Goal: Task Accomplishment & Management: Use online tool/utility

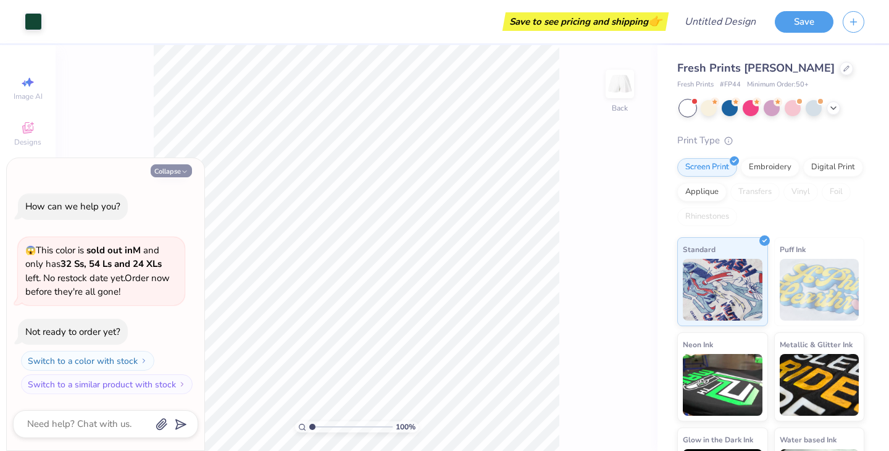
click at [168, 172] on button "Collapse" at bounding box center [171, 170] width 41 height 13
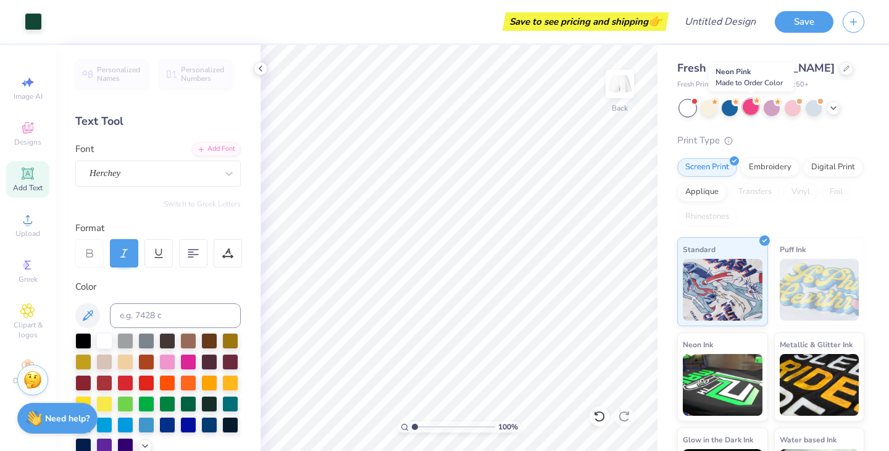
click at [754, 103] on icon at bounding box center [757, 100] width 9 height 9
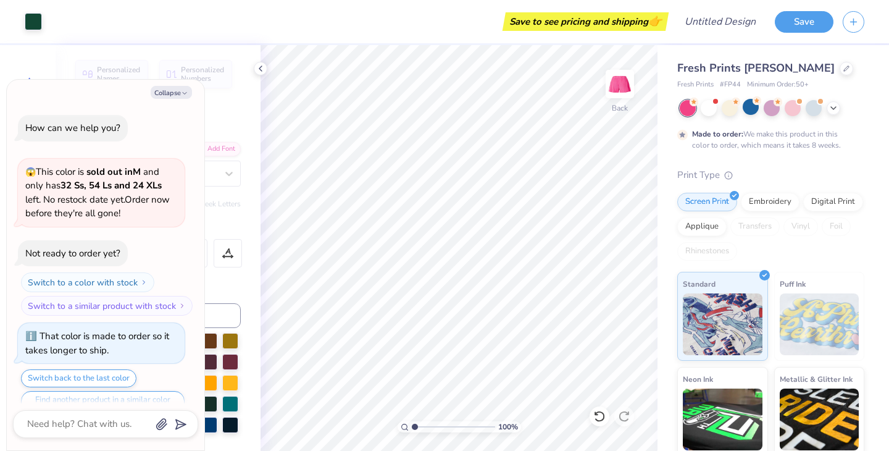
scroll to position [24, 0]
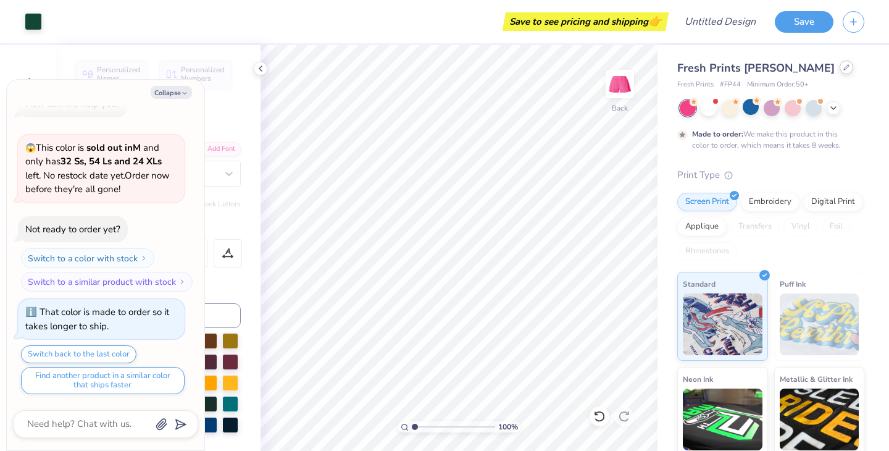
click at [840, 67] on div at bounding box center [847, 68] width 14 height 14
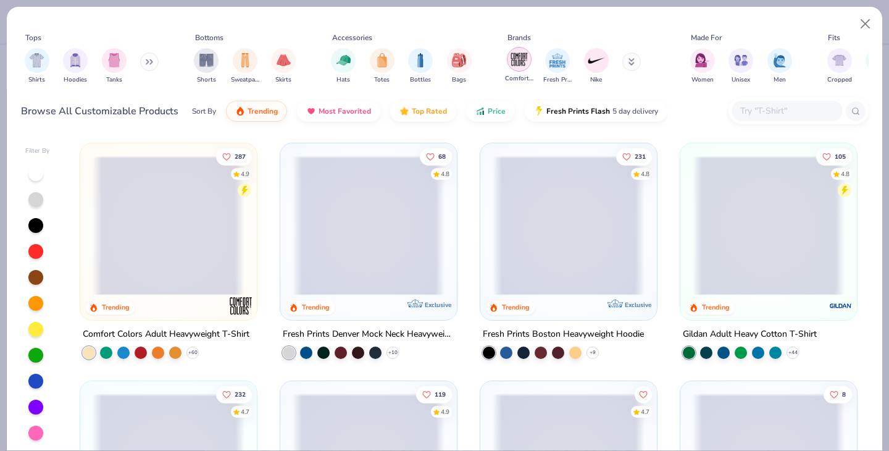
click at [516, 59] on img "filter for Comfort Colors" at bounding box center [519, 59] width 19 height 19
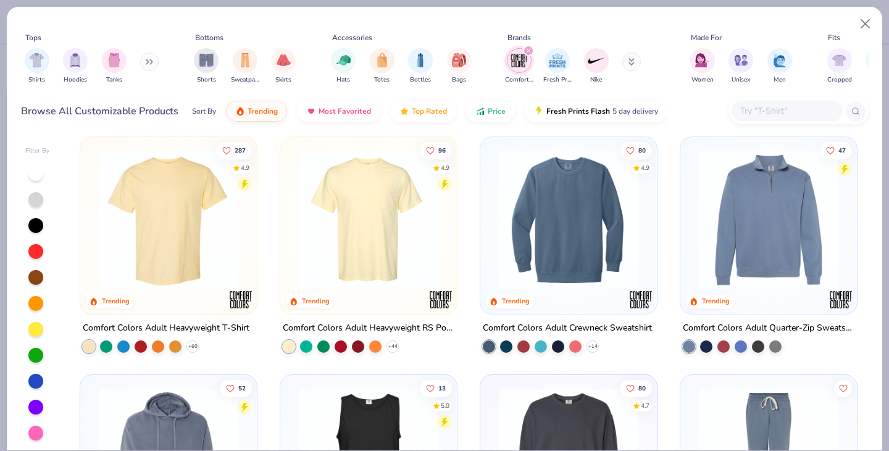
scroll to position [3, 0]
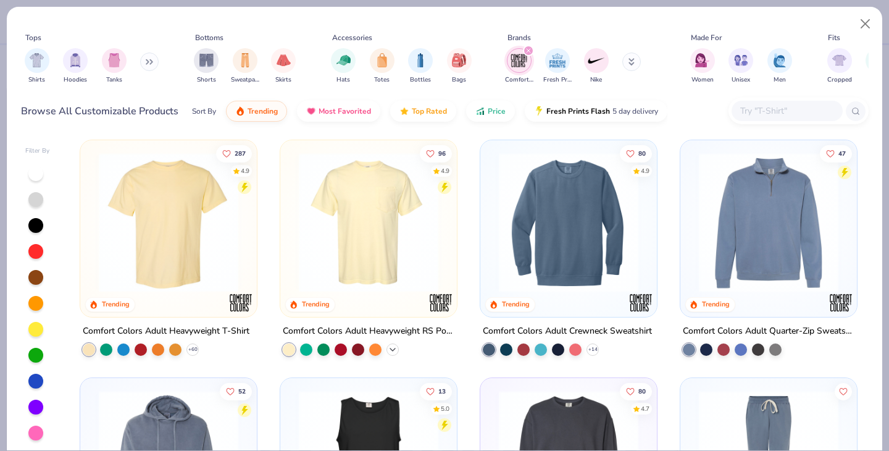
click at [390, 347] on icon at bounding box center [393, 350] width 10 height 10
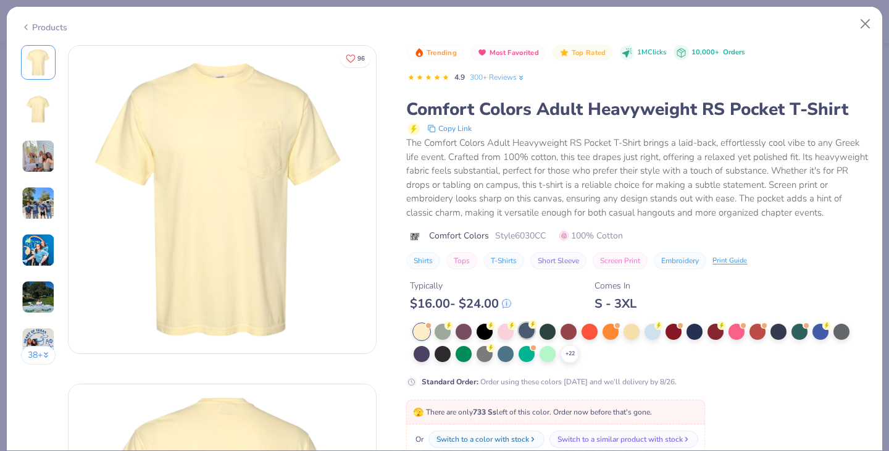
click at [527, 332] on div at bounding box center [527, 330] width 16 height 16
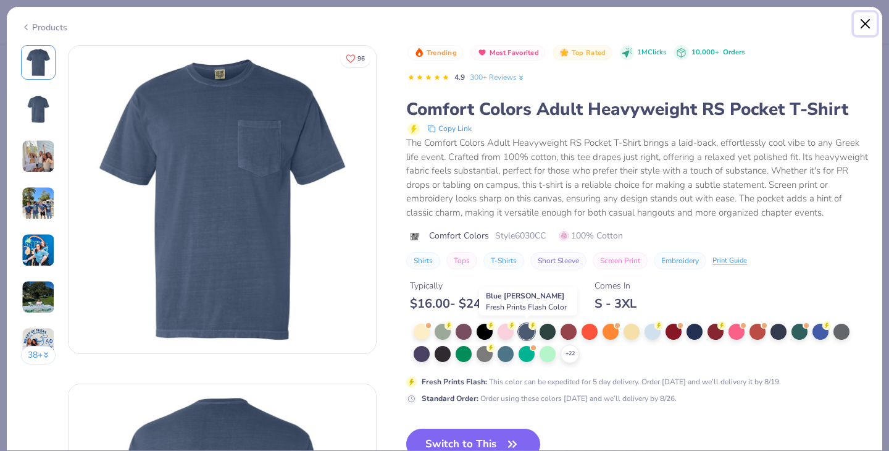
click at [862, 18] on button "Close" at bounding box center [865, 23] width 23 height 23
click at [865, 22] on button "Close" at bounding box center [865, 23] width 23 height 23
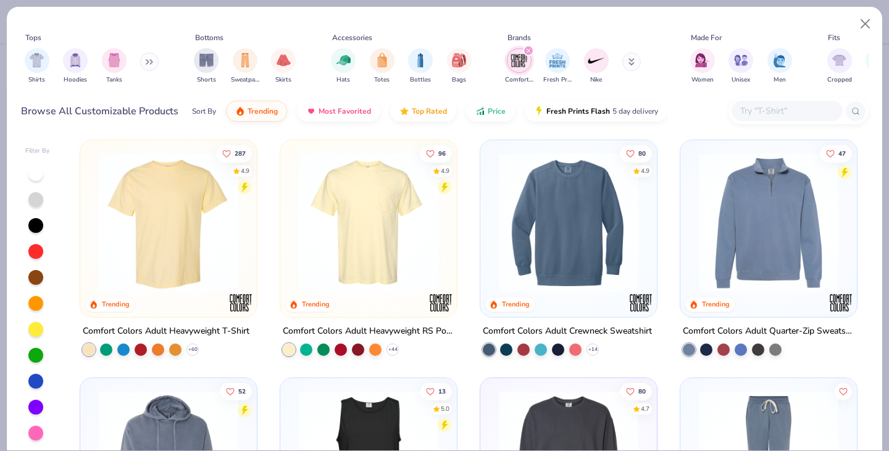
click at [170, 206] on img at bounding box center [169, 223] width 152 height 140
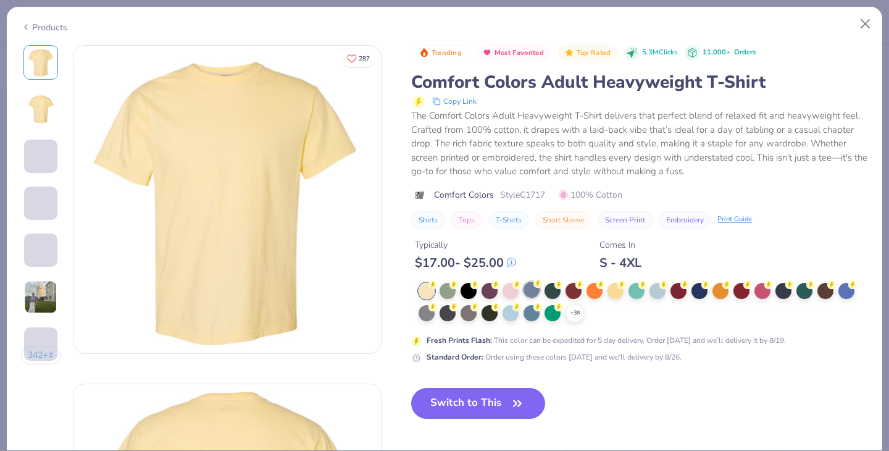
click at [536, 293] on div at bounding box center [532, 290] width 16 height 16
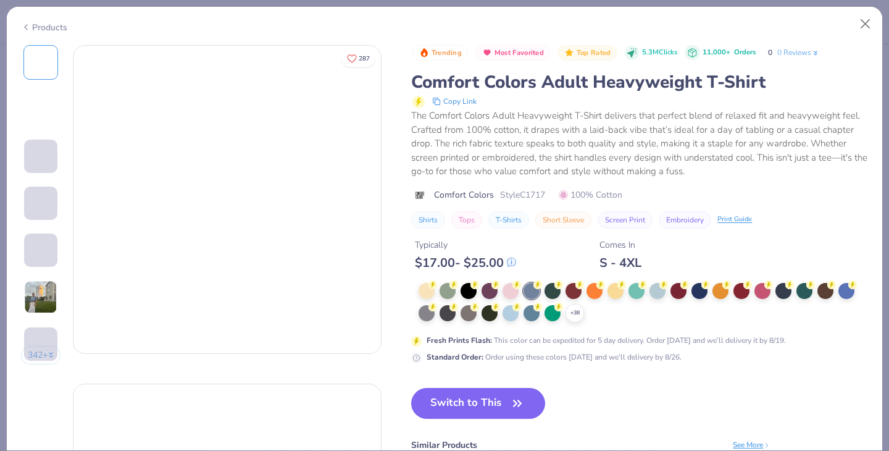
click at [533, 291] on div at bounding box center [532, 291] width 16 height 16
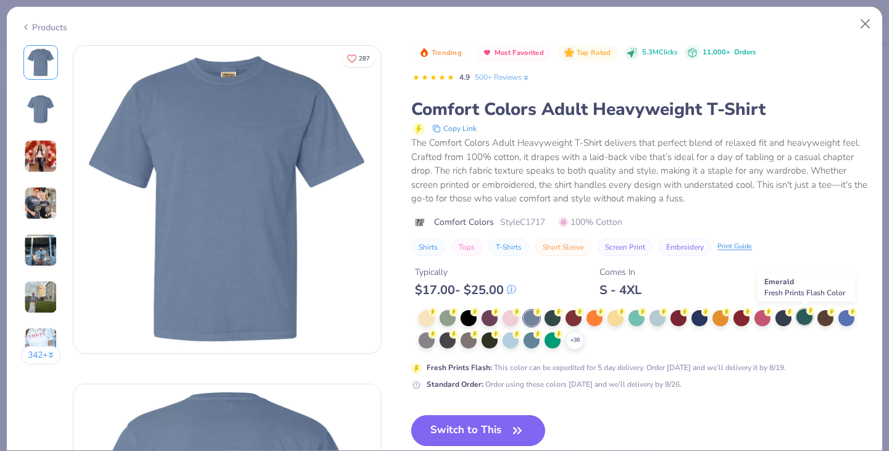
click at [809, 316] on div at bounding box center [805, 317] width 16 height 16
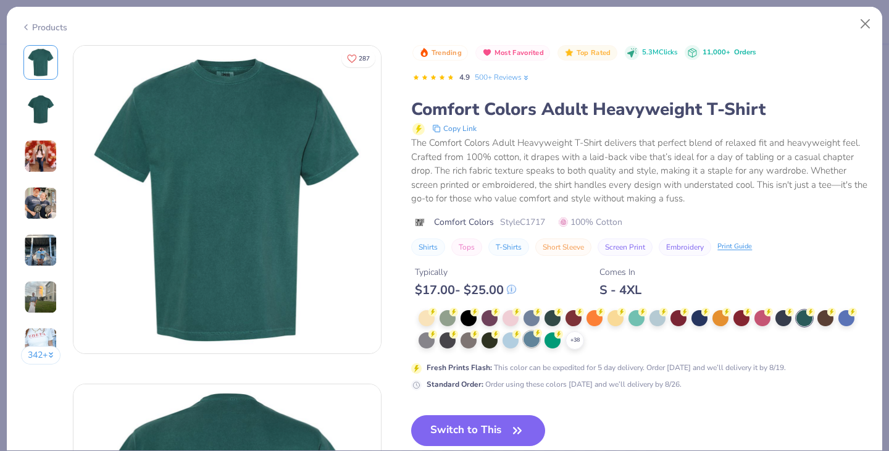
click at [531, 342] on div at bounding box center [532, 339] width 16 height 16
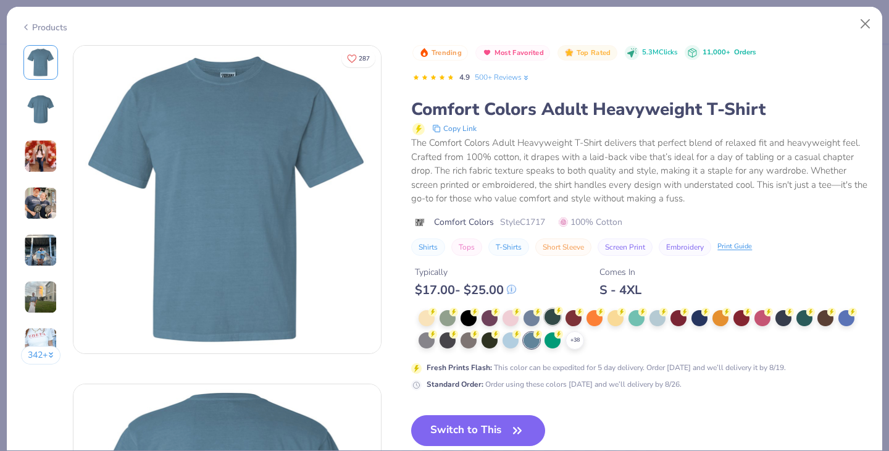
click at [550, 318] on div at bounding box center [553, 317] width 16 height 16
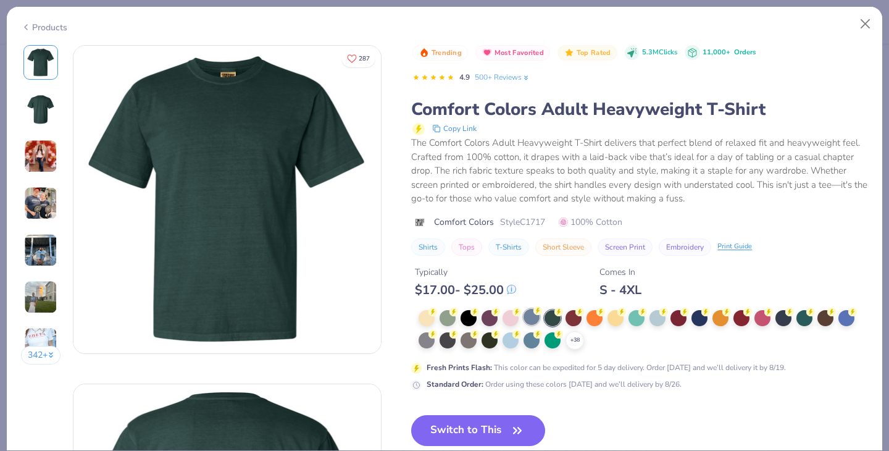
click at [532, 317] on div at bounding box center [532, 317] width 16 height 16
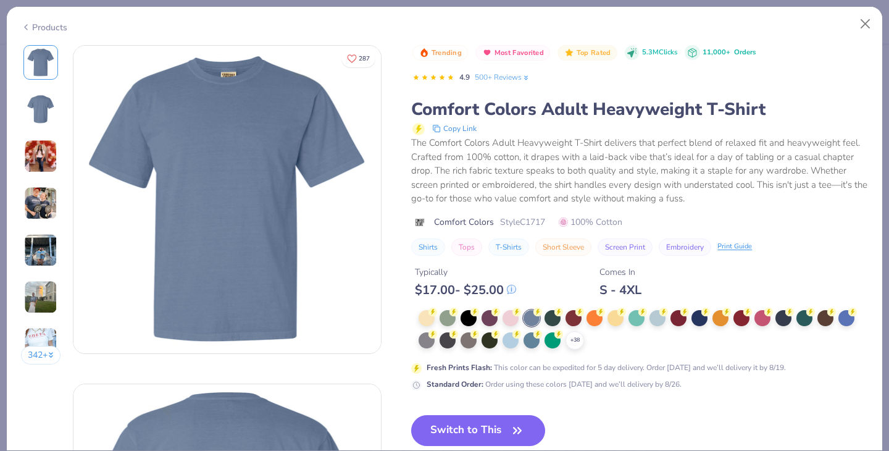
click at [480, 434] on button "Switch to This" at bounding box center [478, 430] width 134 height 31
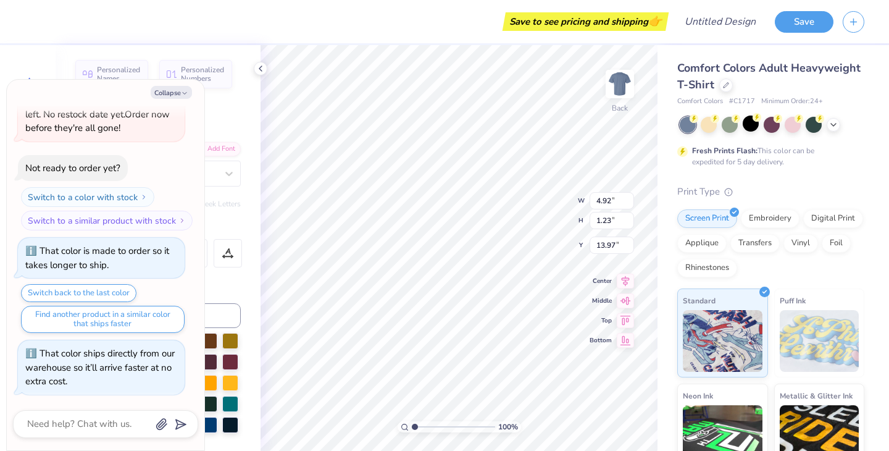
type textarea "x"
type input "4.88"
type input "3.53"
type textarea "x"
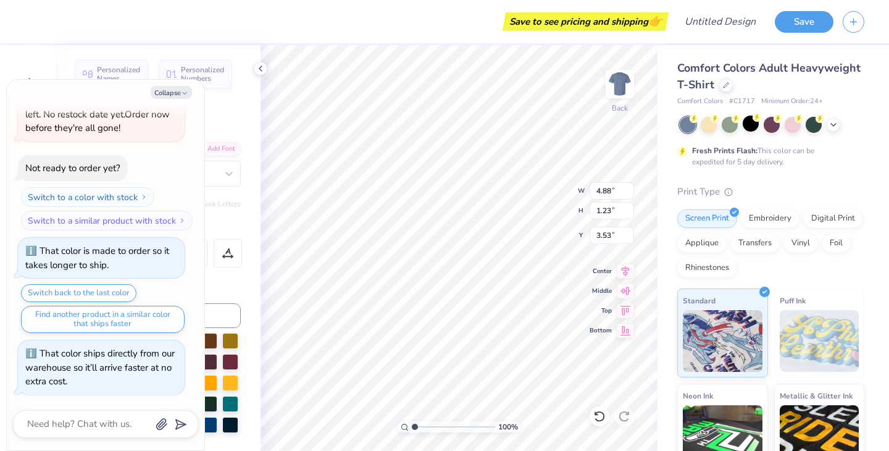
scroll to position [0, 1]
type textarea "Alpha Ph"
type textarea "x"
type textarea "Alpha"
type textarea "x"
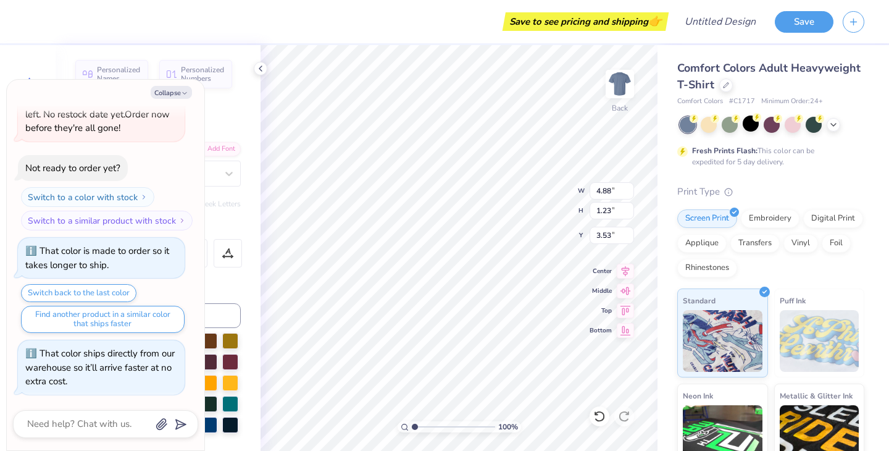
scroll to position [0, 1]
type textarea "Alpha"
type textarea "x"
type textarea "Alph"
type textarea "x"
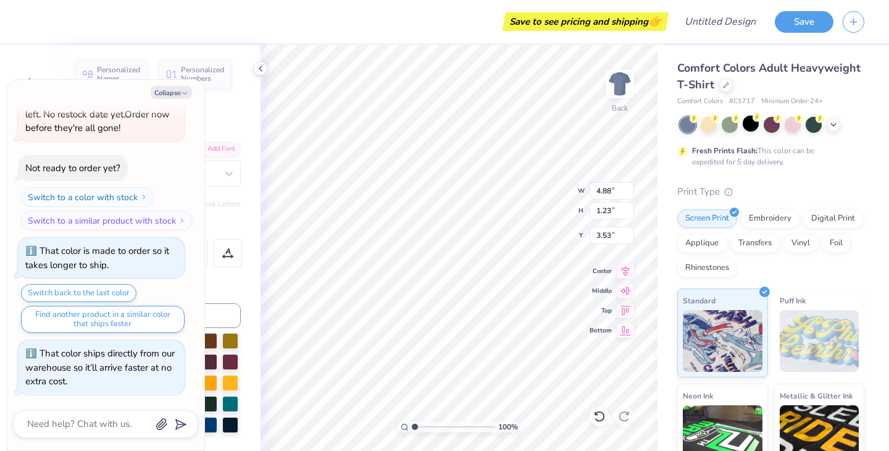
scroll to position [0, 0]
type textarea "Alp"
type textarea "x"
type textarea "Al"
type textarea "x"
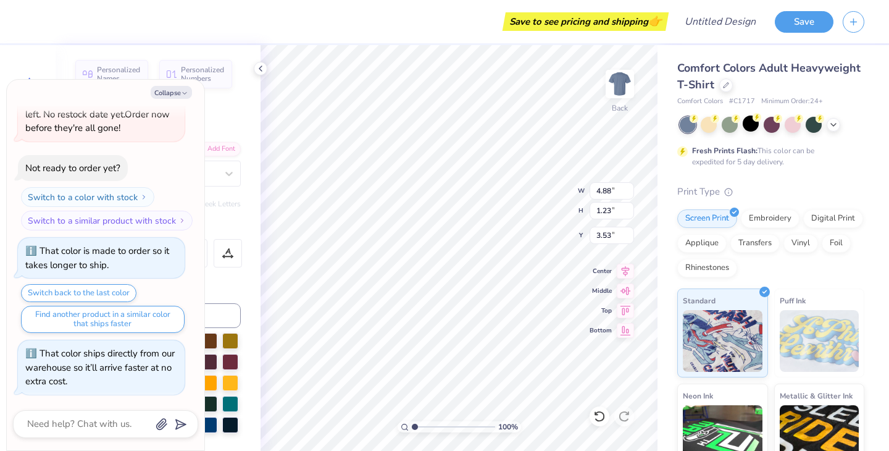
type textarea "A"
type textarea "x"
type textarea "B"
type textarea "x"
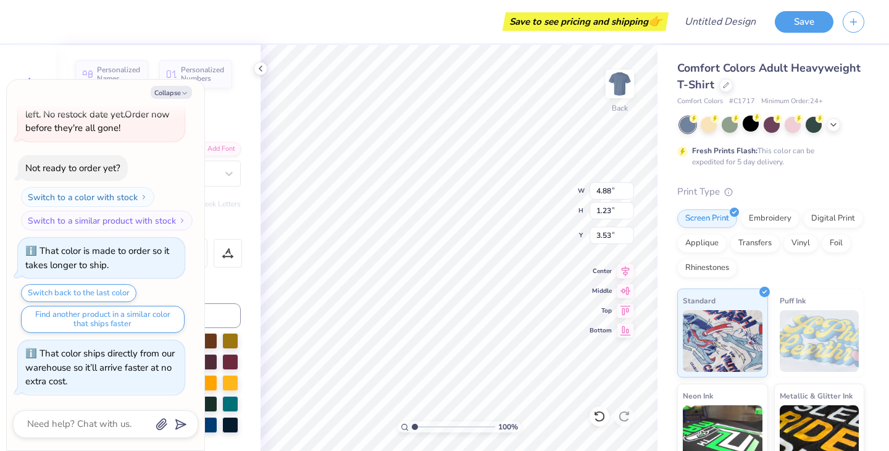
type textarea "Br"
type textarea "x"
type textarea "Brea"
type textarea "x"
type textarea "Break"
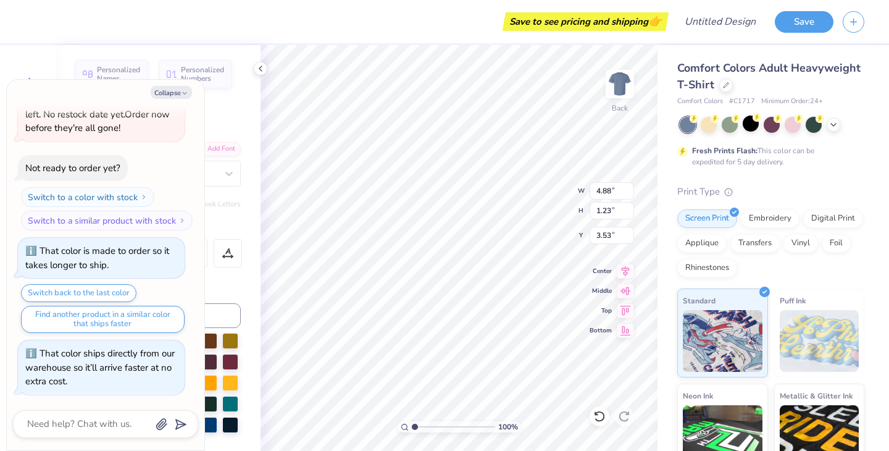
type textarea "x"
type textarea "Breaka"
type textarea "x"
type textarea "Breakawa"
type textarea "x"
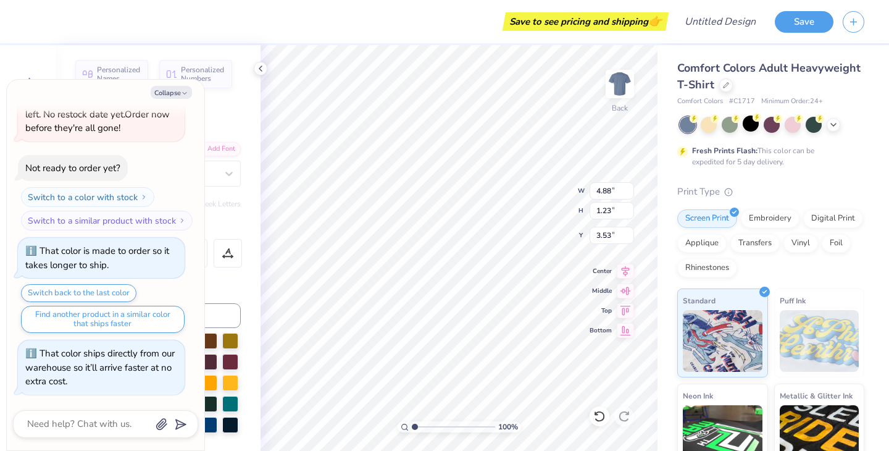
type textarea "Breakaway"
type textarea "x"
type input "1.68"
type input "0.20"
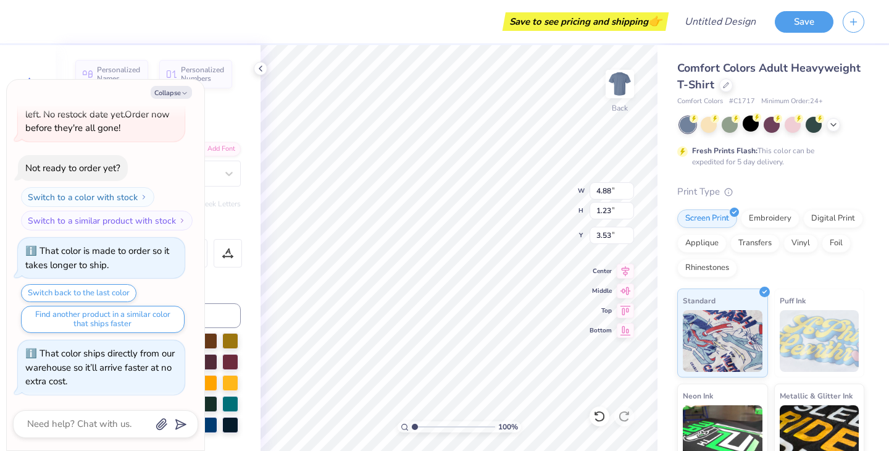
type input "15.23"
type textarea "x"
type input "3.76"
type input "0.56"
type input "15.51"
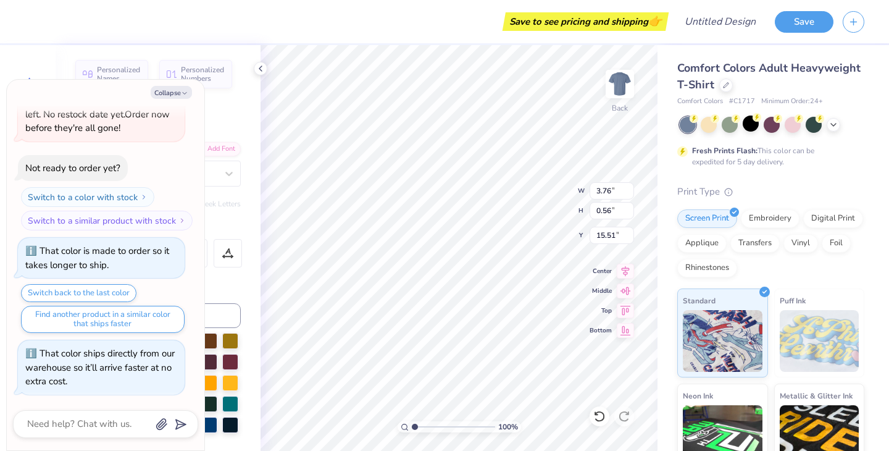
type textarea "x"
type input "4.67"
type textarea "x"
type textarea "[US_STATE]"
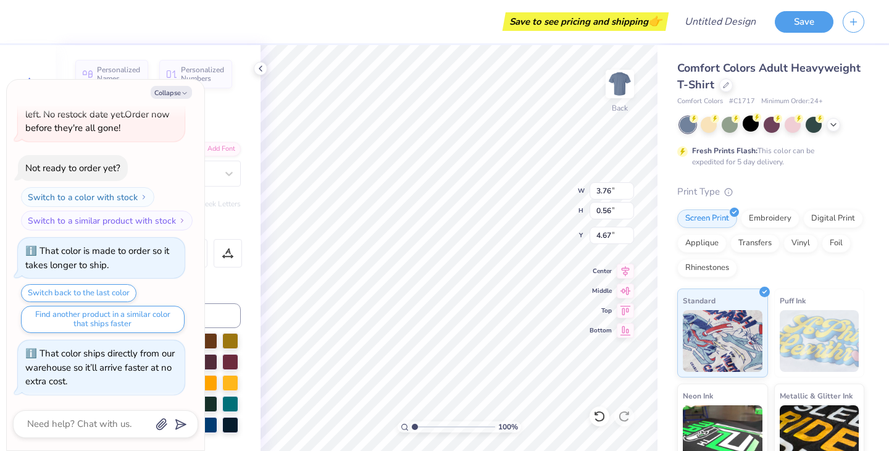
type textarea "x"
type textarea "MICHIGA"
type textarea "x"
type textarea "MICHIG"
type textarea "x"
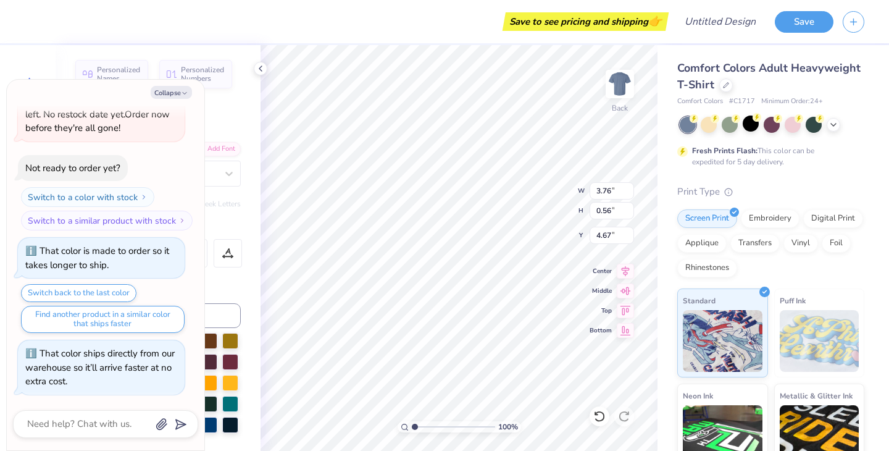
scroll to position [0, 1]
type textarea "MICH"
type textarea "x"
type textarea "MIC"
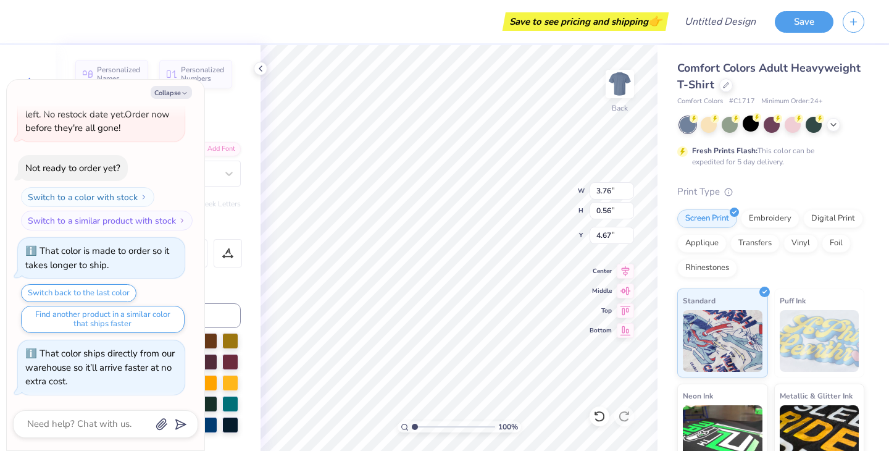
type textarea "x"
type textarea "MI"
type textarea "x"
type textarea "M"
type textarea "x"
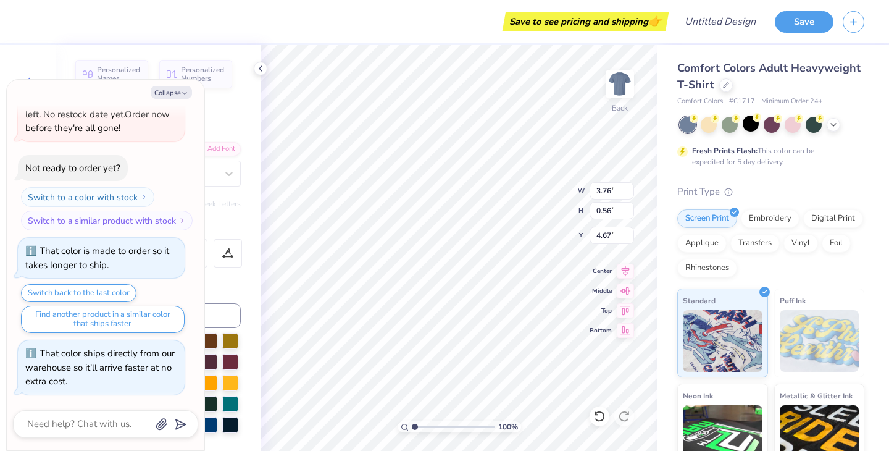
type textarea "x"
type textarea "w"
type textarea "x"
type textarea "we"
type textarea "x"
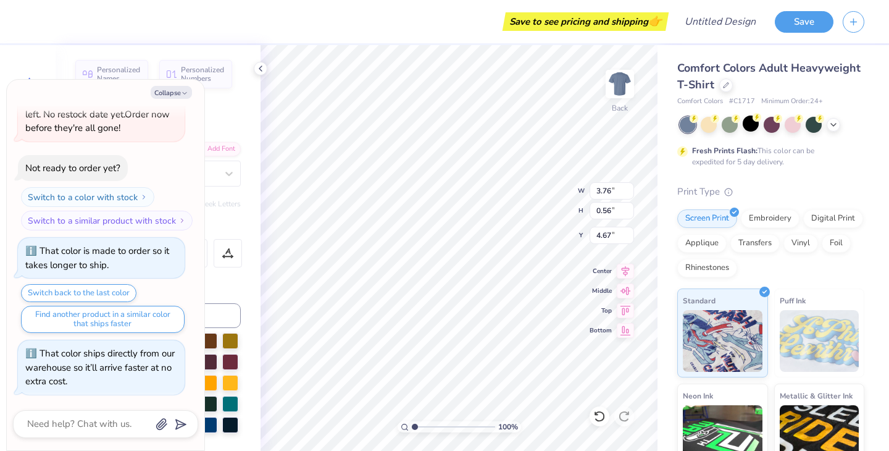
type textarea "wee"
type textarea "x"
type textarea "weeken"
type textarea "x"
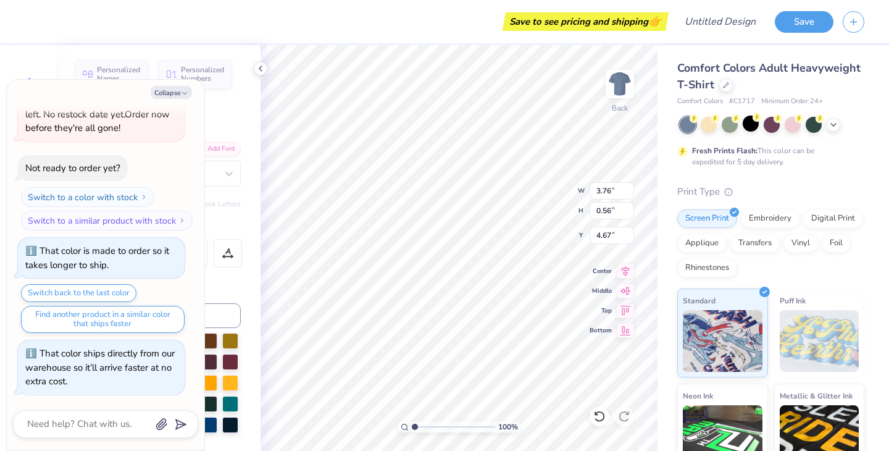
type textarea "weekend"
type textarea "x"
type input "3.42"
click at [182, 93] on icon "button" at bounding box center [184, 93] width 7 height 7
type textarea "x"
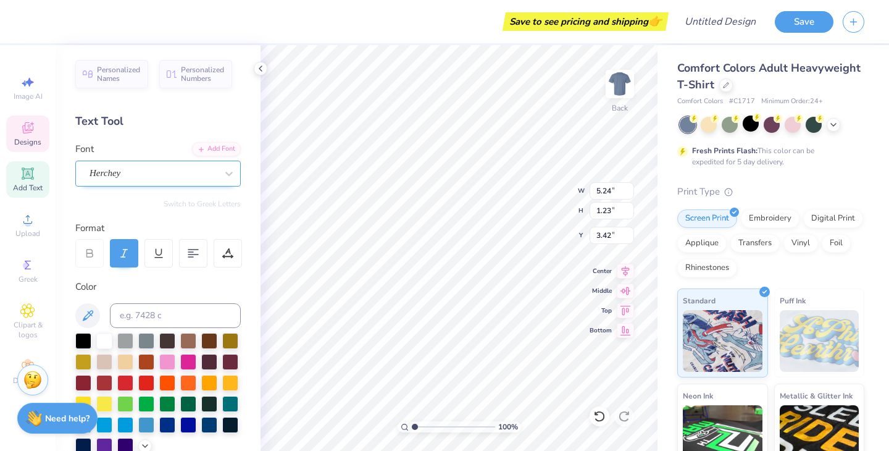
click at [215, 170] on div "Herchey" at bounding box center [153, 173] width 130 height 19
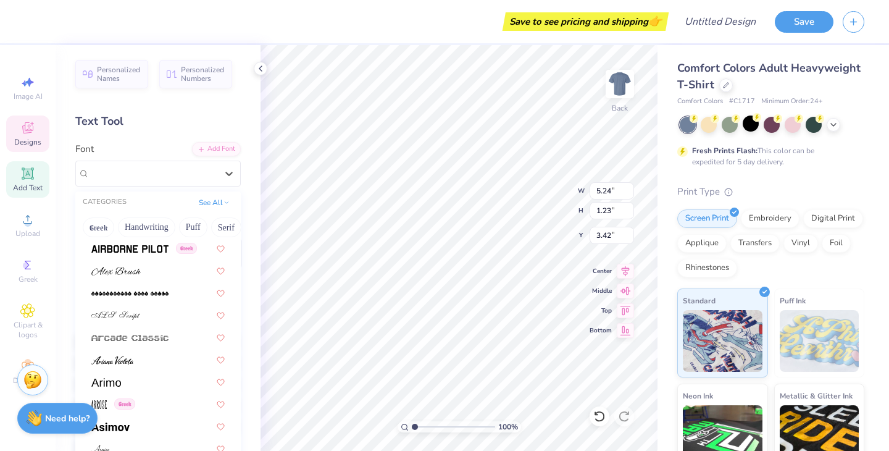
scroll to position [413, 0]
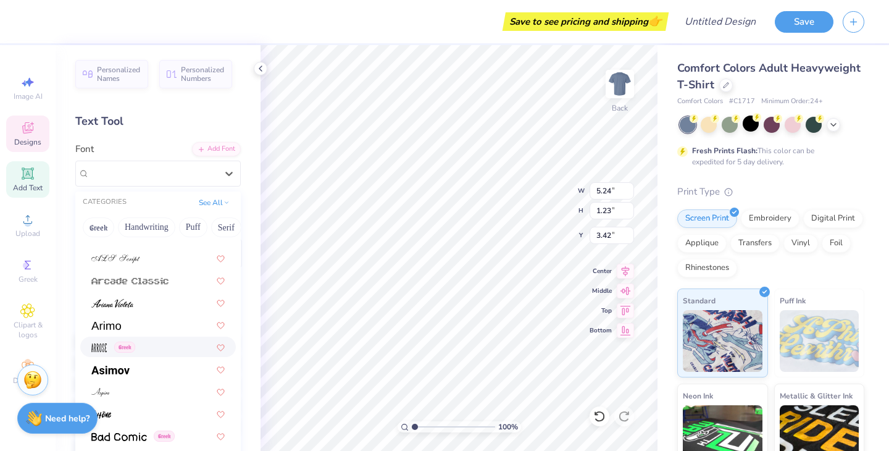
click at [123, 354] on div "Greek" at bounding box center [158, 347] width 156 height 20
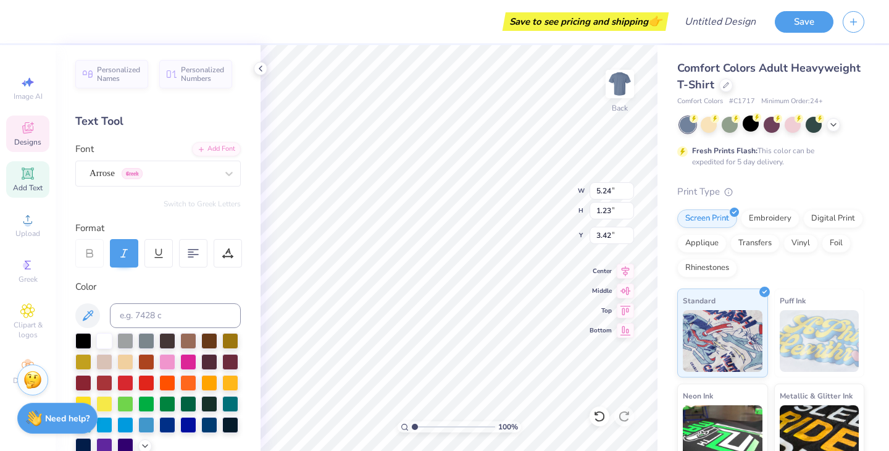
type input "3.74"
type input "1.31"
type input "3.38"
click at [106, 337] on div at bounding box center [104, 340] width 16 height 16
click at [199, 183] on div "Arrose Greek" at bounding box center [158, 174] width 166 height 26
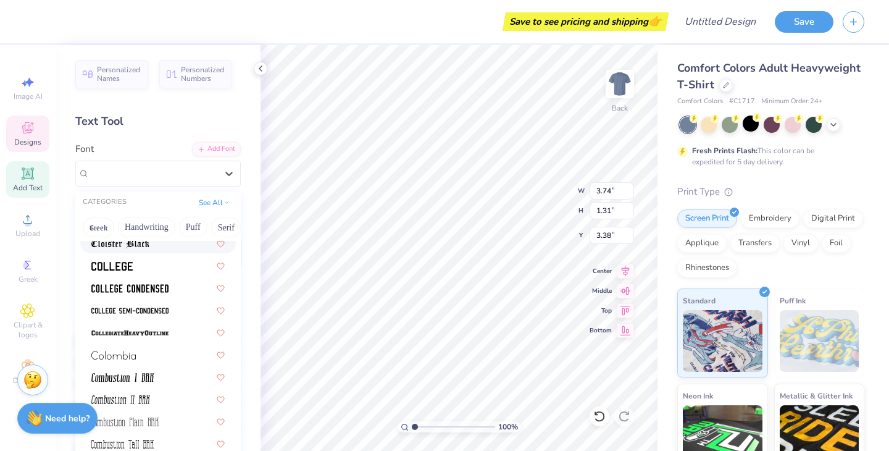
scroll to position [1673, 0]
click at [140, 267] on div at bounding box center [157, 265] width 133 height 13
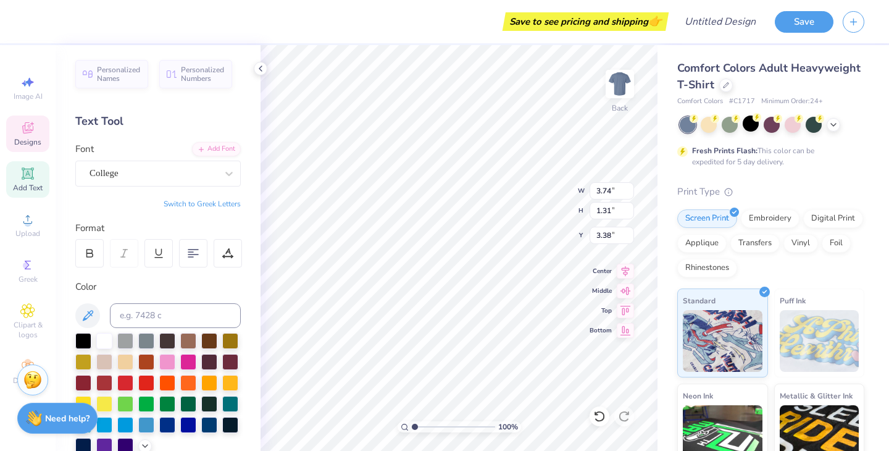
type input "7.08"
type input "0.97"
type input "3.55"
click at [130, 171] on div "College" at bounding box center [153, 173] width 130 height 19
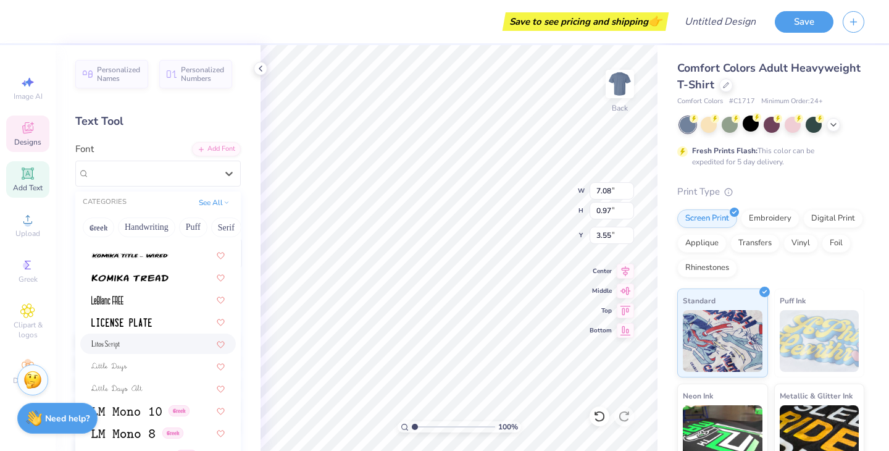
scroll to position [4107, 0]
click at [139, 326] on img at bounding box center [121, 323] width 61 height 9
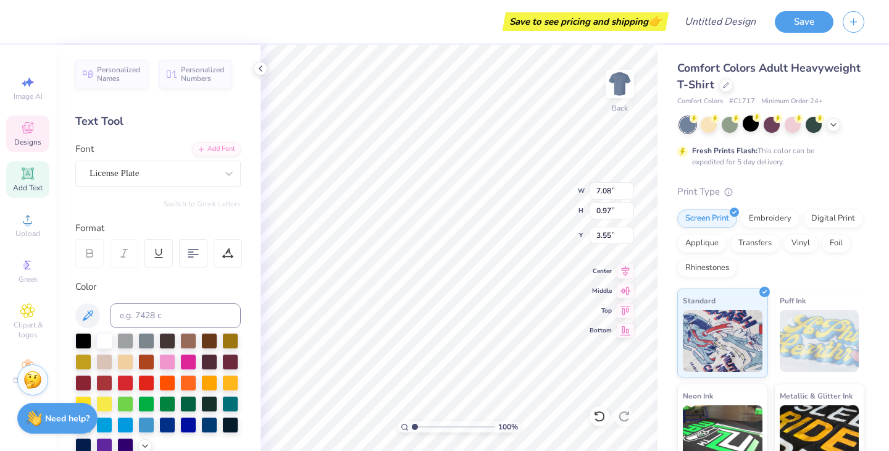
type input "5.49"
type input "1.13"
type input "3.47"
click at [161, 166] on div at bounding box center [153, 173] width 127 height 17
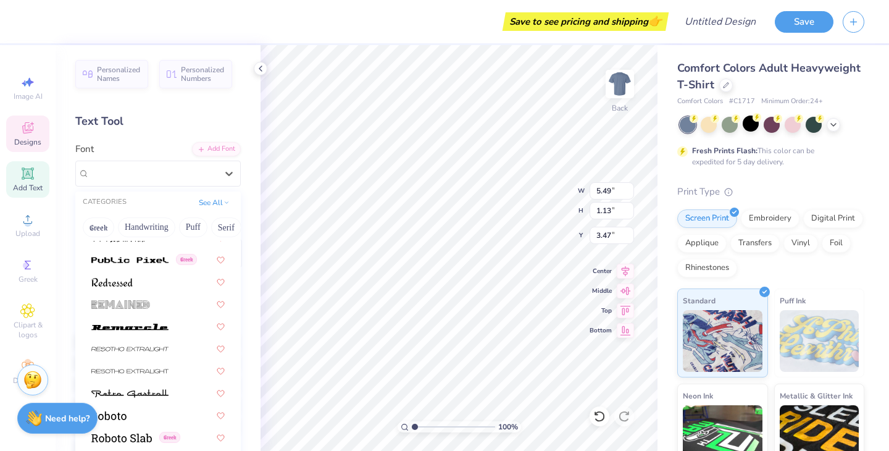
scroll to position [5681, 0]
